Goal: Task Accomplishment & Management: Manage account settings

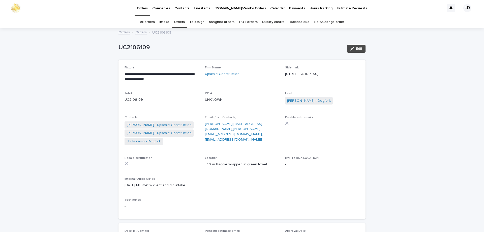
click at [180, 22] on link "Orders" at bounding box center [179, 22] width 11 height 12
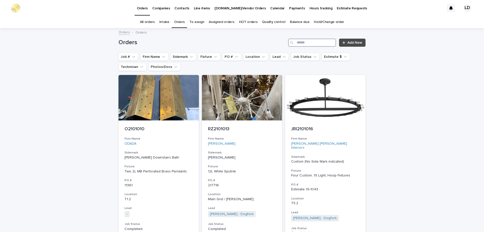
click at [312, 43] on input "Search" at bounding box center [312, 43] width 48 height 8
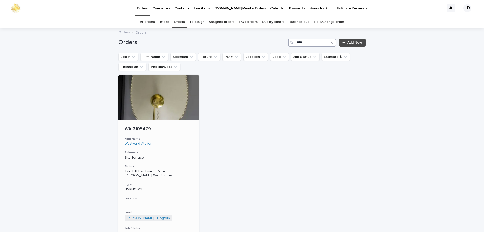
type input "****"
click at [185, 149] on div "WA 2105479 Firm Name Westward Atelier Sidemark Sky Terrace Fixture Two L B Parc…" at bounding box center [158, 194] width 80 height 148
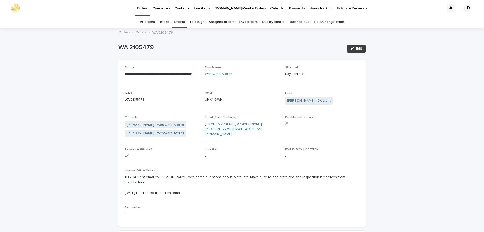
click at [360, 49] on span "Edit" at bounding box center [359, 49] width 6 height 4
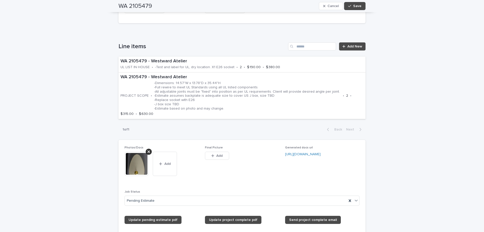
scroll to position [378, 0]
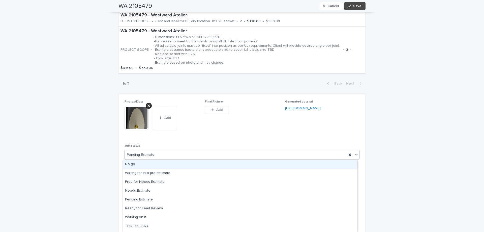
click at [355, 156] on icon at bounding box center [355, 154] width 5 height 5
click at [165, 166] on div "No go" at bounding box center [240, 164] width 234 height 9
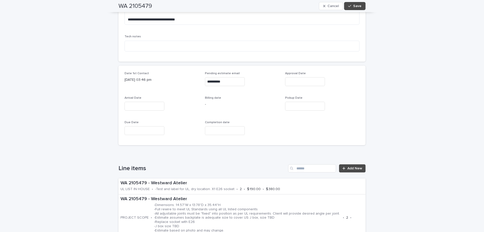
scroll to position [202, 0]
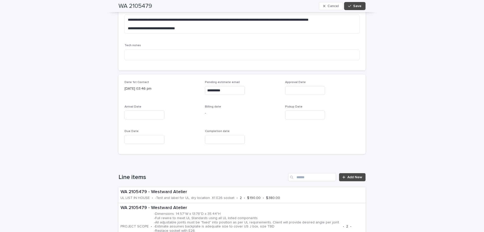
drag, startPoint x: 355, startPoint y: 4, endPoint x: 200, endPoint y: 2, distance: 155.7
click at [355, 4] on button "Save" at bounding box center [354, 6] width 21 height 8
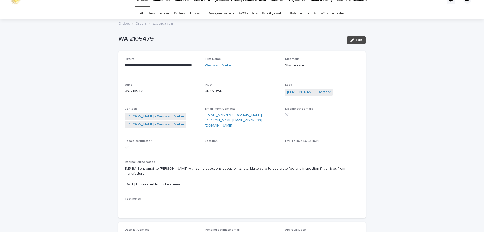
scroll to position [0, 0]
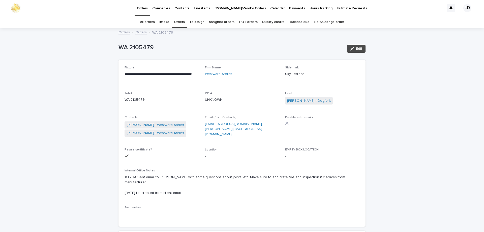
click at [176, 23] on link "Orders" at bounding box center [179, 22] width 11 height 12
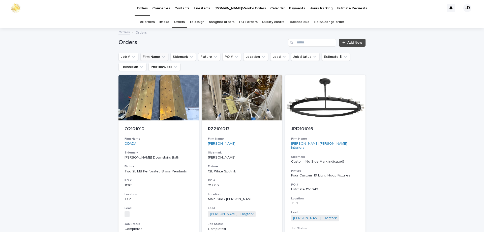
click at [155, 59] on button "Firm Name" at bounding box center [154, 57] width 28 height 8
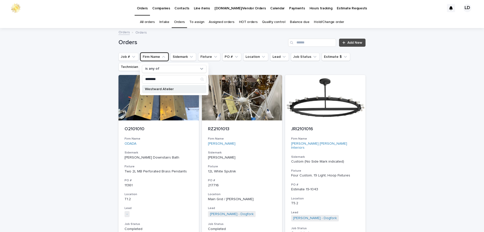
type input "********"
click at [152, 87] on p "Westward Atelier" at bounding box center [171, 89] width 53 height 4
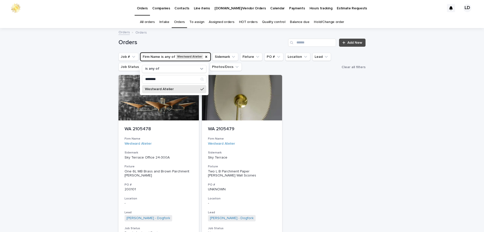
click at [346, 180] on div "WA 2105478 Firm Name Westward Atelier Sidemark Sky Terrace Office 24-300A Fixtu…" at bounding box center [241, 172] width 247 height 194
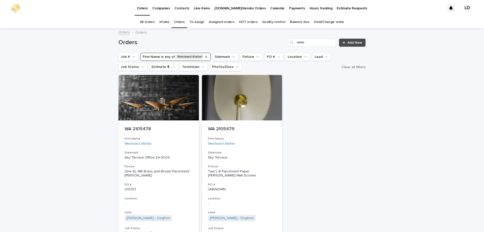
click at [204, 56] on icon "Firm Name" at bounding box center [206, 57] width 4 height 4
click at [292, 20] on link "Balance due" at bounding box center [300, 22] width 20 height 12
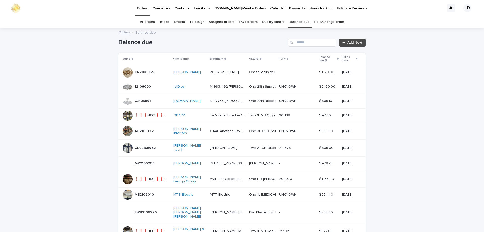
click at [158, 118] on div "❗❗❗HOT❗❗❗ O2106024 ❗❗❗HOT❗❗❗ O2106024" at bounding box center [152, 115] width 35 height 8
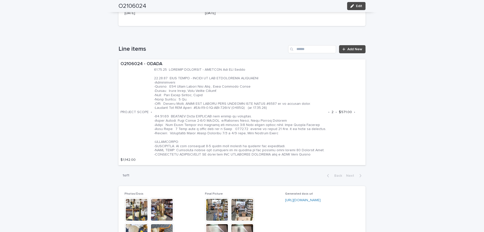
scroll to position [252, 0]
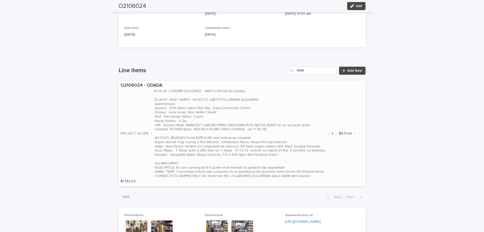
click at [287, 103] on p at bounding box center [240, 133] width 172 height 89
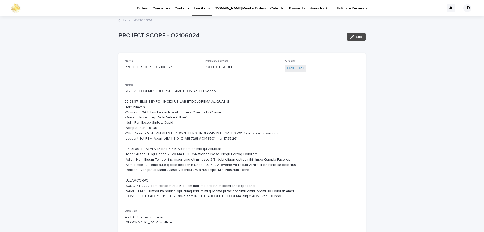
click at [136, 20] on link "Back to O2106024" at bounding box center [137, 20] width 30 height 6
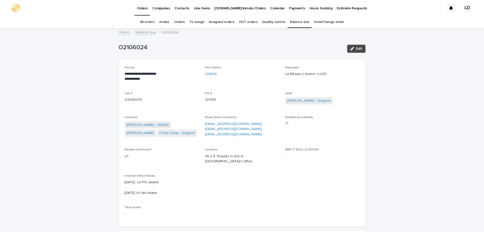
click at [181, 23] on link "Orders" at bounding box center [179, 22] width 11 height 12
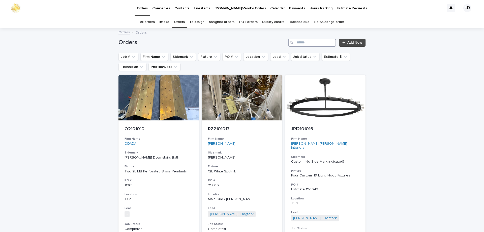
drag, startPoint x: 298, startPoint y: 40, endPoint x: 303, endPoint y: 41, distance: 5.4
click at [303, 42] on input "Search" at bounding box center [312, 43] width 48 height 8
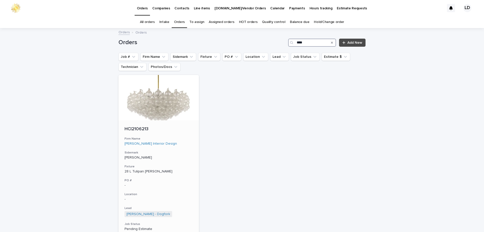
type input "****"
click at [181, 147] on div "HCI2106213 Firm Name Halley Caitlin Interior Design Sidemark Dodson SF Fixture …" at bounding box center [158, 192] width 80 height 144
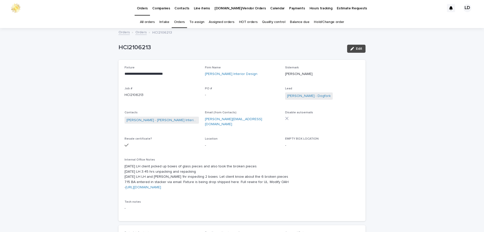
click at [179, 23] on link "Orders" at bounding box center [179, 22] width 11 height 12
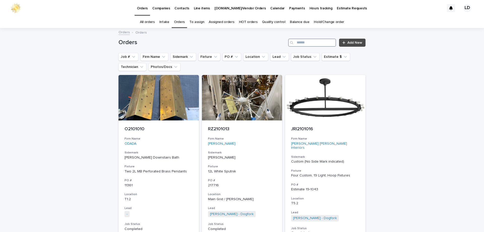
click at [305, 44] on input "Search" at bounding box center [312, 43] width 48 height 8
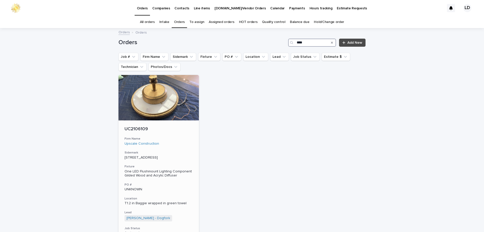
type input "****"
click at [174, 139] on h3 "Firm Name" at bounding box center [158, 139] width 68 height 4
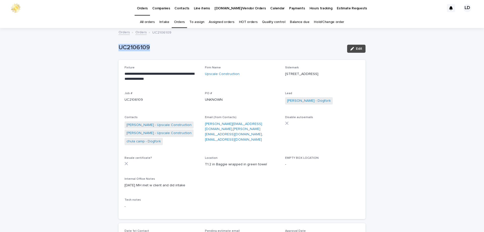
drag, startPoint x: 154, startPoint y: 48, endPoint x: 116, endPoint y: 49, distance: 38.3
copy p "UC2106109"
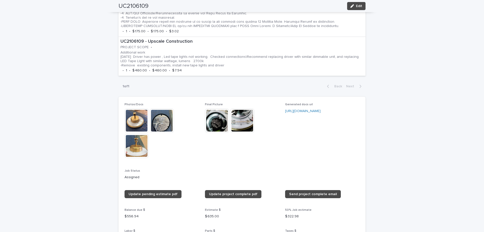
scroll to position [378, 0]
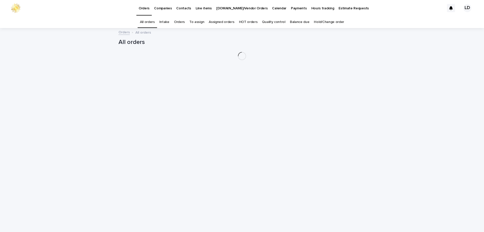
click at [185, 24] on div "Orders" at bounding box center [179, 22] width 15 height 12
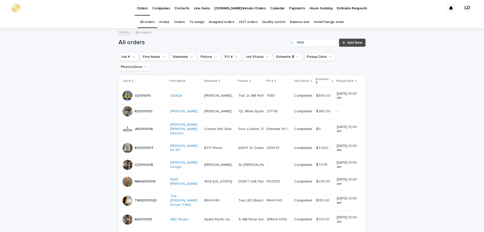
click at [179, 20] on link "Orders" at bounding box center [179, 22] width 11 height 12
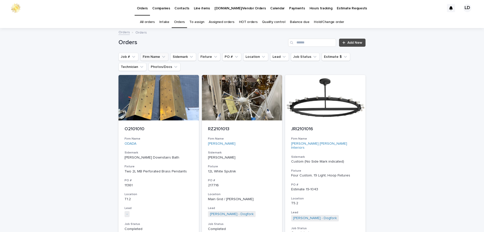
click at [165, 57] on button "Firm Name" at bounding box center [154, 57] width 28 height 8
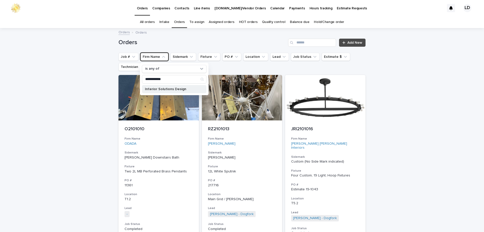
type input "**********"
click at [163, 87] on p "Interior Solutions Design" at bounding box center [171, 89] width 53 height 4
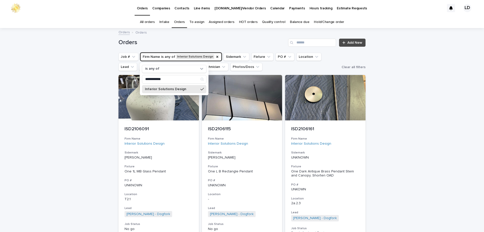
click at [423, 107] on div "**********" at bounding box center [242, 167] width 484 height 278
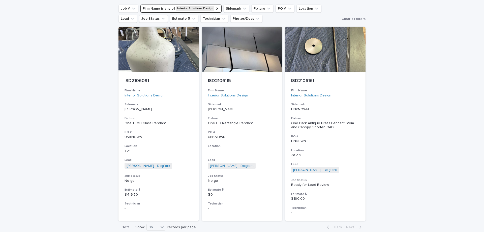
scroll to position [75, 0]
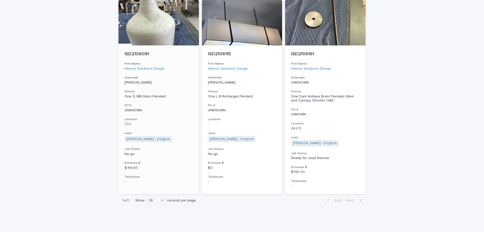
click at [176, 116] on div "ISD2106091 Firm Name Interior Solutions Design Sidemark [PERSON_NAME] Fixture O…" at bounding box center [158, 117] width 80 height 144
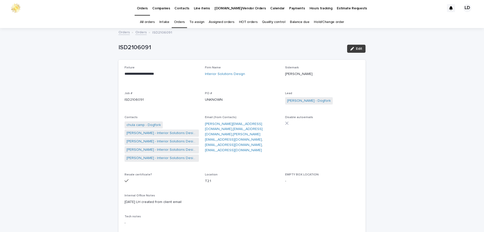
click at [357, 49] on span "Edit" at bounding box center [359, 49] width 6 height 4
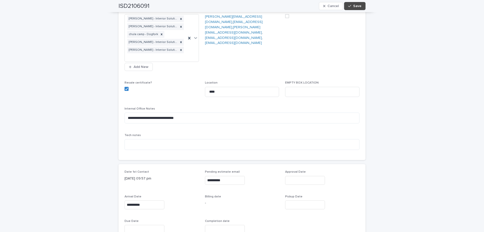
scroll to position [176, 0]
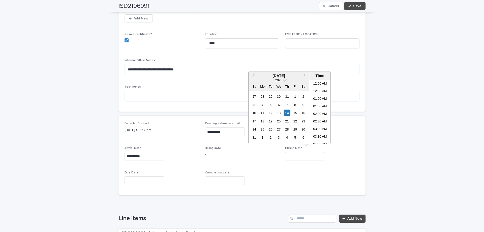
click at [303, 154] on input "text" at bounding box center [305, 156] width 40 height 9
click at [286, 112] on div "14" at bounding box center [286, 112] width 7 height 7
type input "**********"
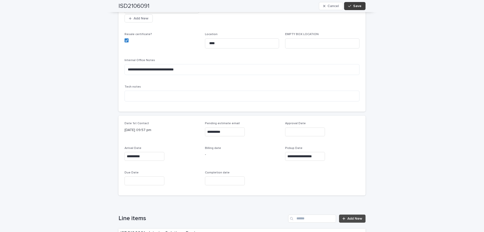
click at [353, 6] on span "Save" at bounding box center [357, 6] width 8 height 4
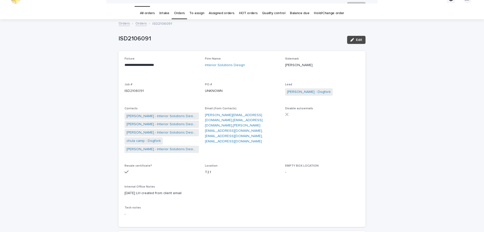
scroll to position [0, 0]
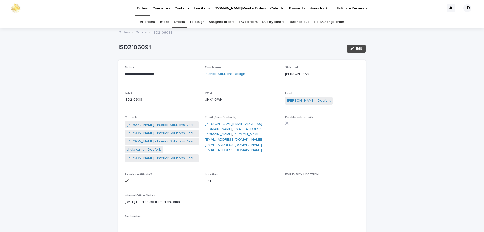
click at [178, 20] on link "Orders" at bounding box center [179, 22] width 11 height 12
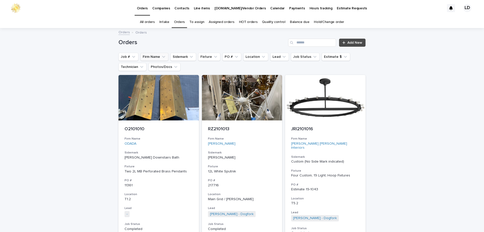
click at [149, 58] on button "Firm Name" at bounding box center [154, 57] width 28 height 8
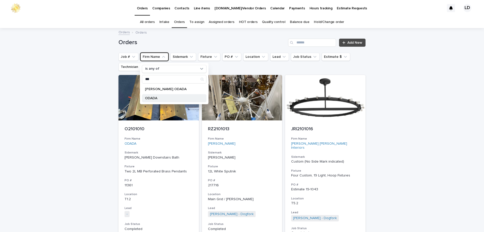
type input "***"
click at [154, 97] on p "ODADA" at bounding box center [171, 98] width 53 height 4
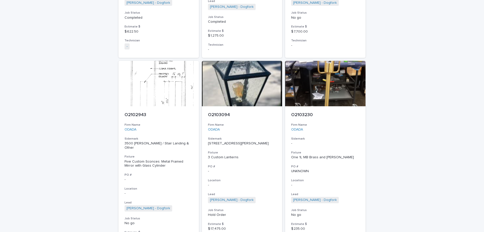
scroll to position [2254, 0]
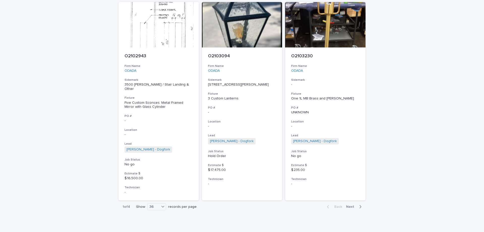
click at [349, 205] on span "Next" at bounding box center [351, 207] width 11 height 4
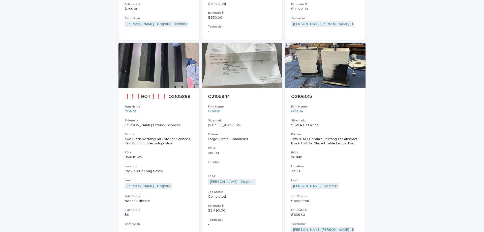
scroll to position [2301, 0]
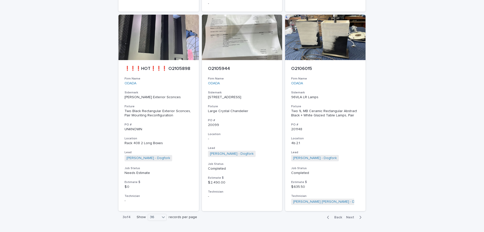
click at [348, 215] on span "Next" at bounding box center [351, 217] width 11 height 4
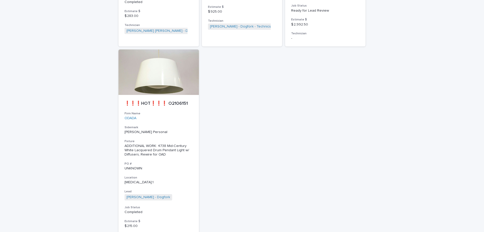
scroll to position [684, 0]
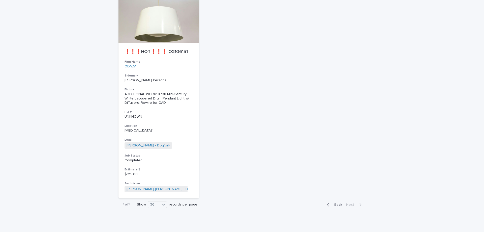
click at [336, 203] on span "Back" at bounding box center [336, 205] width 11 height 4
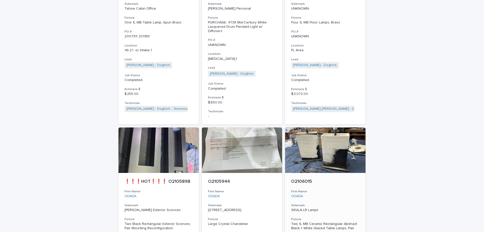
scroll to position [2196, 0]
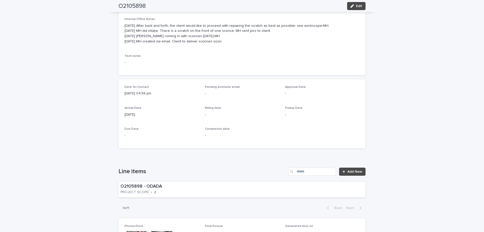
scroll to position [277, 0]
